Goal: Task Accomplishment & Management: Manage account settings

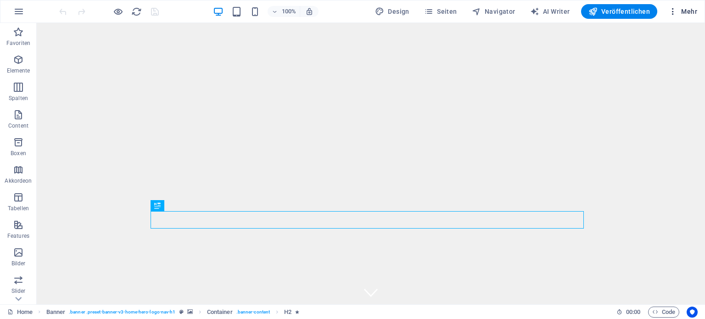
click at [676, 13] on icon "button" at bounding box center [672, 11] width 9 height 9
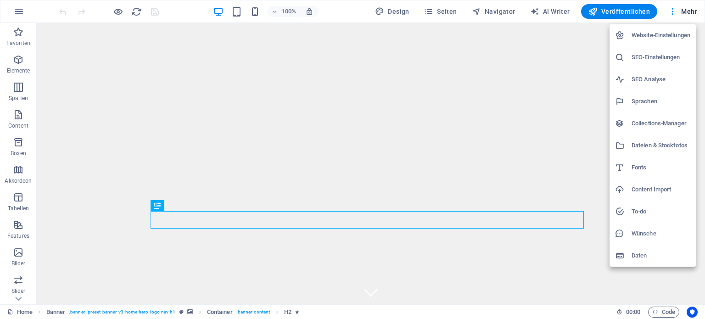
click at [674, 35] on h6 "Website-Einstellungen" at bounding box center [661, 35] width 59 height 11
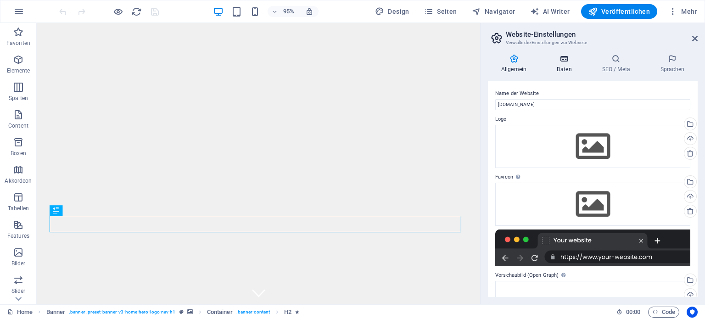
click at [566, 57] on icon at bounding box center [564, 58] width 42 height 9
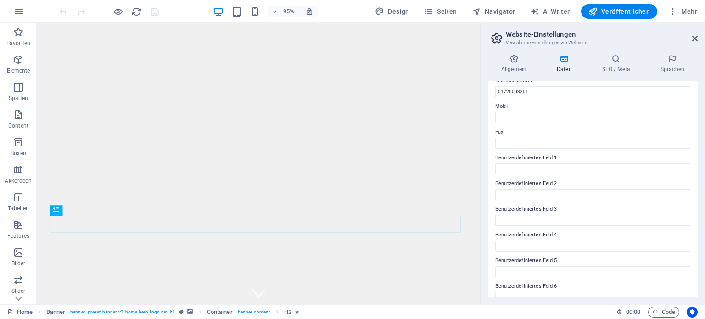
scroll to position [224, 0]
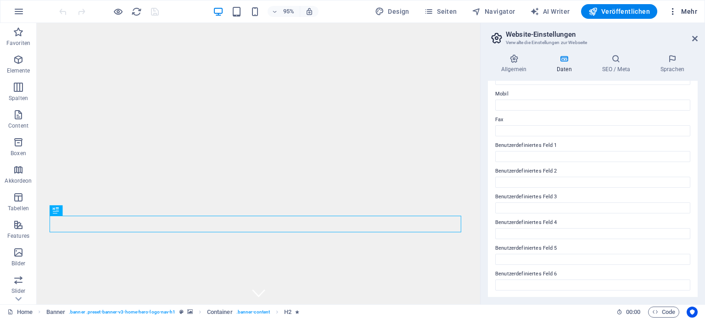
click at [677, 11] on icon "button" at bounding box center [672, 11] width 9 height 9
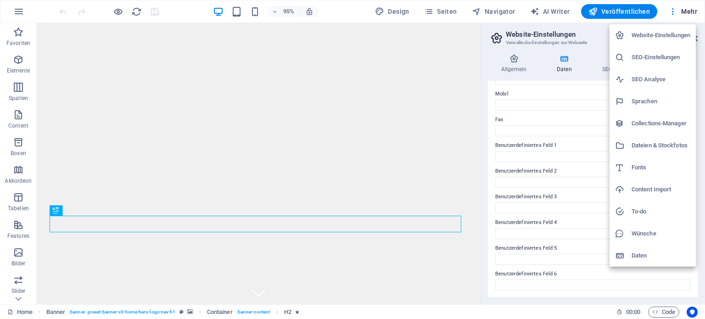
click at [19, 303] on div at bounding box center [352, 159] width 705 height 319
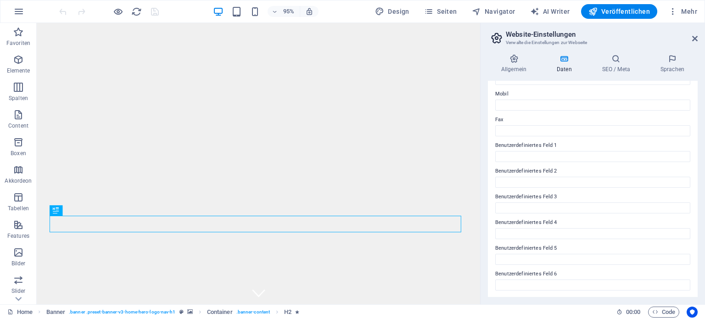
click at [18, 301] on div "Website-Einstellungen SEO-Einstellungen SEO Analyse Sprachen Collections-Manage…" at bounding box center [352, 163] width 705 height 314
click at [18, 300] on icon at bounding box center [18, 299] width 6 height 4
drag, startPoint x: 18, startPoint y: 300, endPoint x: 14, endPoint y: 268, distance: 32.9
click at [18, 300] on icon at bounding box center [18, 299] width 6 height 4
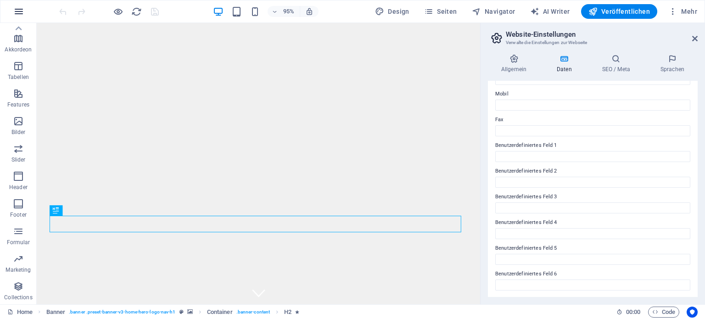
click at [20, 14] on icon "button" at bounding box center [18, 11] width 11 height 11
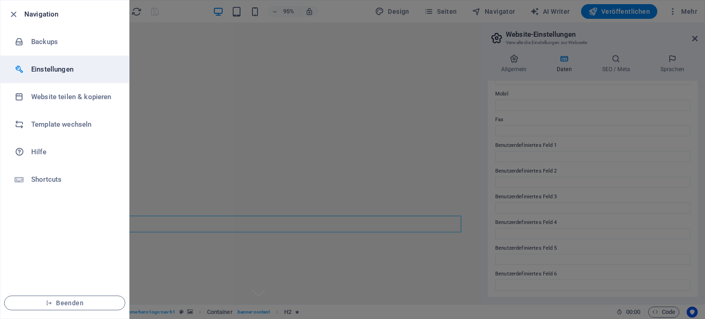
click at [62, 68] on h6 "Einstellungen" at bounding box center [73, 69] width 85 height 11
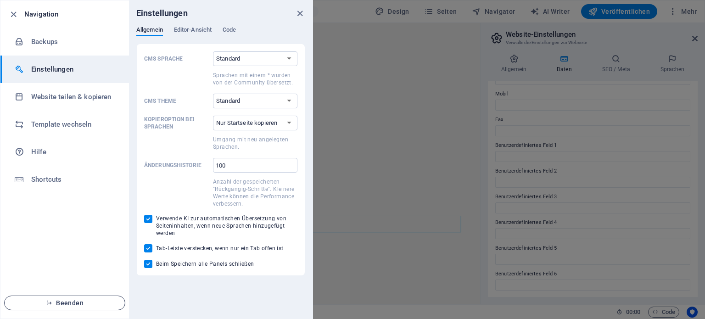
click at [68, 302] on span "Beenden" at bounding box center [65, 302] width 106 height 7
